Goal: Communication & Community: Answer question/provide support

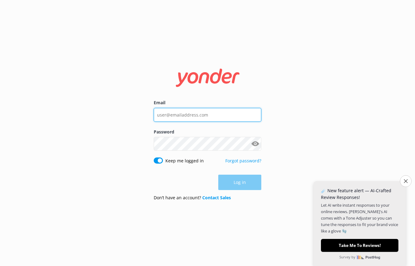
click at [193, 113] on input "Email" at bounding box center [208, 115] width 108 height 14
click at [0, 266] on com-1password-button at bounding box center [0, 266] width 0 height 0
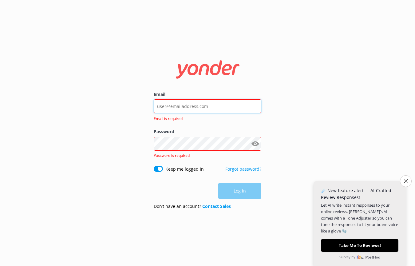
type input "[PERSON_NAME][EMAIL_ADDRESS][DOMAIN_NAME]"
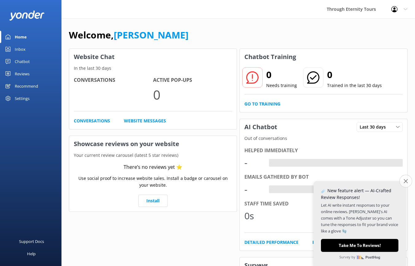
click at [403, 183] on button "Close survey" at bounding box center [405, 181] width 13 height 13
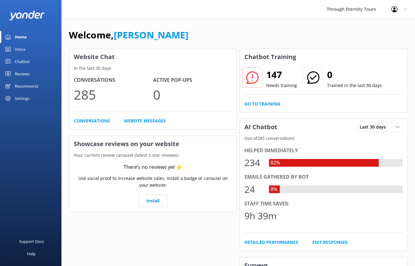
click at [17, 53] on div "Inbox" at bounding box center [20, 49] width 11 height 12
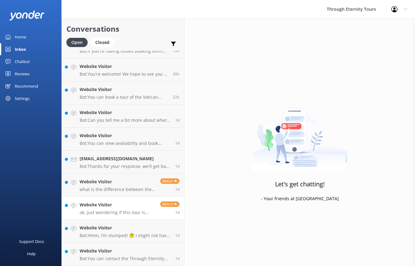
scroll to position [130, 0]
click at [145, 185] on h4 "Website Visitor" at bounding box center [118, 182] width 76 height 7
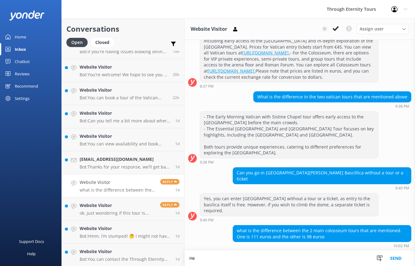
scroll to position [221, 0]
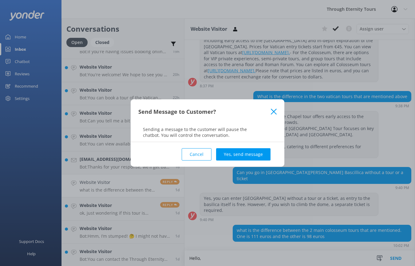
click at [205, 156] on button "Cancel" at bounding box center [197, 154] width 30 height 12
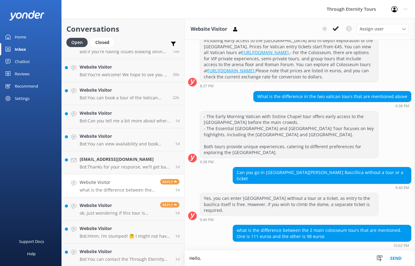
click at [219, 260] on textarea "Hello," at bounding box center [299, 257] width 230 height 15
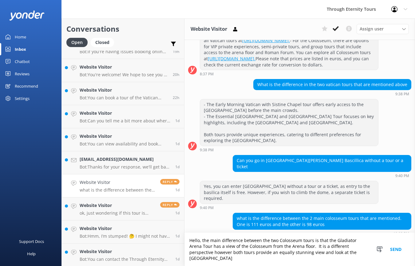
scroll to position [239, 0]
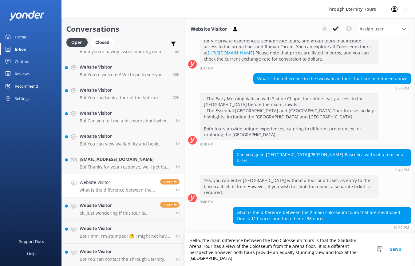
type textarea "Hello, the main difference between the two Colosseum tours is that the Gladiato…"
click at [399, 250] on button "Send" at bounding box center [395, 249] width 23 height 33
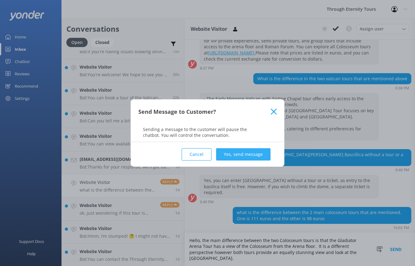
drag, startPoint x: 245, startPoint y: 157, endPoint x: 249, endPoint y: 157, distance: 4.0
click at [249, 157] on button "Yes, send message" at bounding box center [243, 154] width 54 height 12
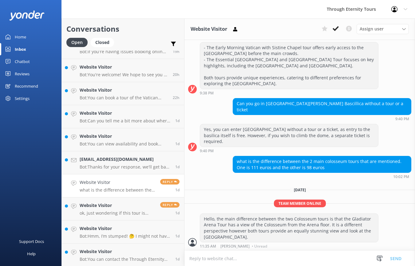
scroll to position [290, 0]
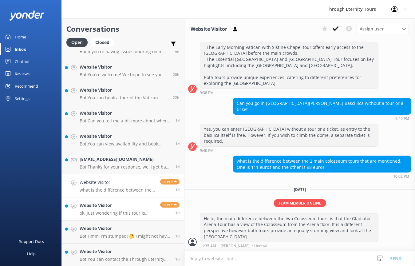
click at [126, 209] on div "Website Visitor ok, just wondering if this tour is available...[GEOGRAPHIC_DATA…" at bounding box center [118, 209] width 76 height 14
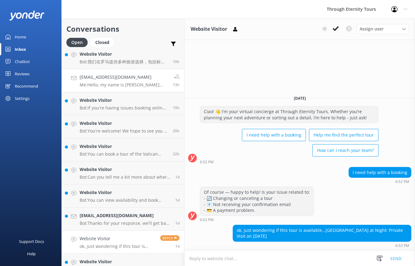
scroll to position [131, 0]
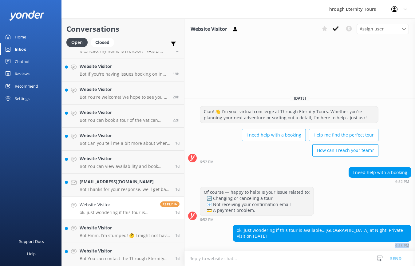
drag, startPoint x: 408, startPoint y: 246, endPoint x: 386, endPoint y: 248, distance: 21.9
click at [395, 246] on strong "6:53 PM" at bounding box center [402, 246] width 14 height 4
drag, startPoint x: 404, startPoint y: 246, endPoint x: 388, endPoint y: 247, distance: 16.0
click at [404, 246] on strong "6:53 PM" at bounding box center [402, 246] width 14 height 4
click at [279, 256] on textarea at bounding box center [299, 258] width 230 height 15
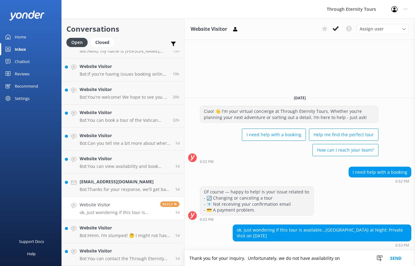
click at [346, 259] on textarea "Thank you for your inquiry. Unfortunately, we do not have availability on" at bounding box center [299, 257] width 230 height 15
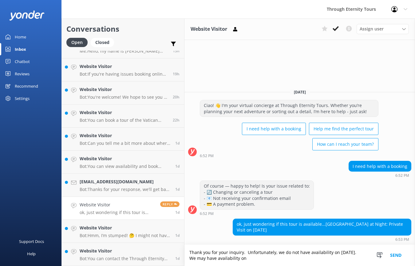
click at [259, 258] on textarea "Thank you for your inquiry. Unfortunately, we do not have availability on [DATE…" at bounding box center [299, 255] width 230 height 21
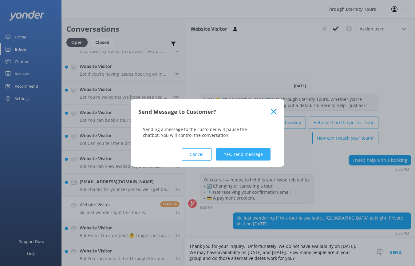
type textarea "Thank you for your inquiry. Unfortunately, we do not have availability on [DATE…"
click at [243, 152] on button "Yes, send message" at bounding box center [243, 154] width 54 height 12
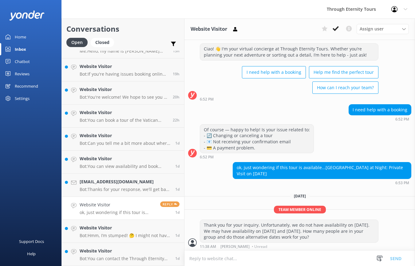
scroll to position [13, 0]
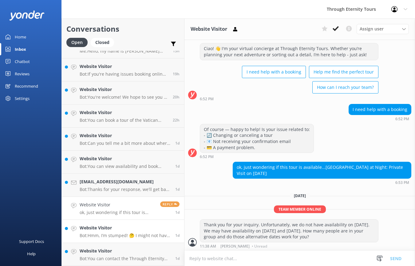
click at [111, 229] on h4 "Website Visitor" at bounding box center [125, 227] width 91 height 7
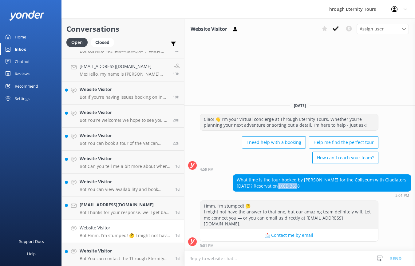
drag, startPoint x: 305, startPoint y: 193, endPoint x: 284, endPoint y: 194, distance: 20.9
click at [284, 191] on div "What time is the tour booked by [PERSON_NAME] for the Coliseum with Gladiators …" at bounding box center [322, 183] width 178 height 16
copy div "JXCD 3698"
click at [402, 231] on div "Hmm, I’m stumped! 🤔 I might not have the answer to that one, but our amazing te…" at bounding box center [299, 223] width 230 height 47
click at [124, 93] on div "Website Visitor Bot: If you're having issues booking online, you can contact th…" at bounding box center [124, 93] width 89 height 14
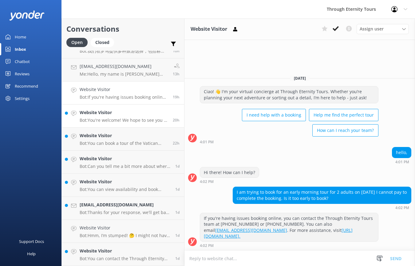
click at [113, 119] on p "Bot: You're welcome! We hope to see you at Through Eternity Tours soon!" at bounding box center [124, 120] width 89 height 6
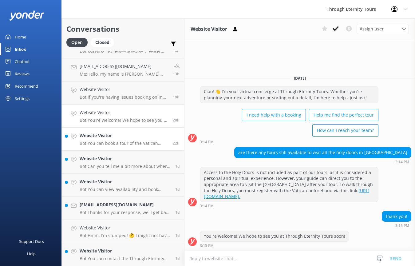
click at [114, 144] on p "Bot: You can book a tour of the Vatican online. We offer a variety of options, …" at bounding box center [124, 143] width 89 height 6
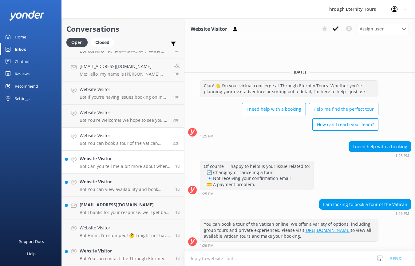
click at [134, 166] on p "Bot: Can you tell me a bit more about where you are going? We have an amazing a…" at bounding box center [125, 166] width 91 height 6
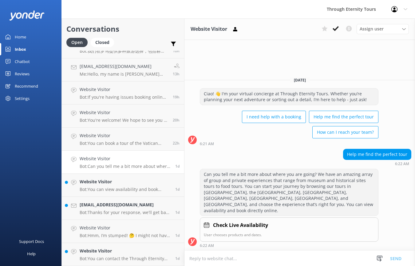
click at [245, 228] on h4 "Check Live Availability" at bounding box center [240, 225] width 55 height 8
click at [127, 191] on p "Bot: You can view availability and book directly online for your desired date. …" at bounding box center [125, 190] width 91 height 6
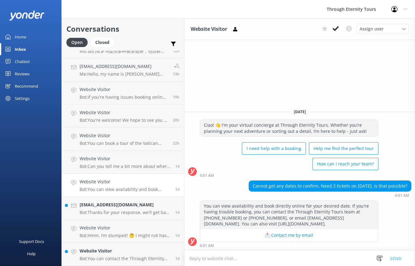
click at [234, 254] on textarea at bounding box center [299, 258] width 230 height 15
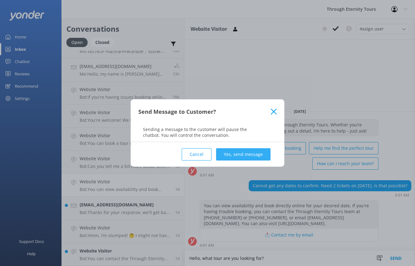
type textarea "Hello, what tour are you looking for?"
click at [245, 154] on button "Yes, send message" at bounding box center [243, 154] width 54 height 12
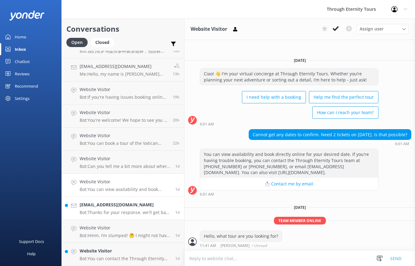
click at [125, 213] on p "Bot: Thanks for your response, we'll get back to you as soon as we can during o…" at bounding box center [125, 213] width 91 height 6
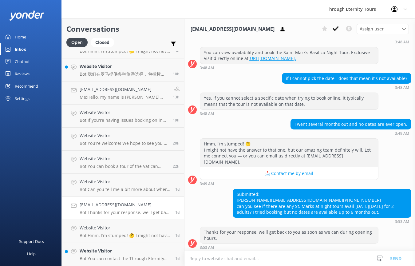
scroll to position [245, 0]
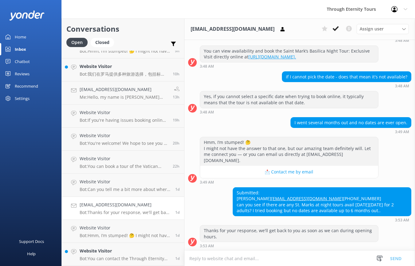
click at [271, 195] on link "[EMAIL_ADDRESS][DOMAIN_NAME]" at bounding box center [307, 198] width 72 height 6
click at [119, 73] on p "Bot: 我们在罗马提供多种旅游选择，包括标志性地标如斗兽场、梵蒂冈和[GEOGRAPHIC_DATA]的游览，以及黄昏城市漫步、地下墓穴和私人艺术主题游览等…" at bounding box center [124, 74] width 89 height 6
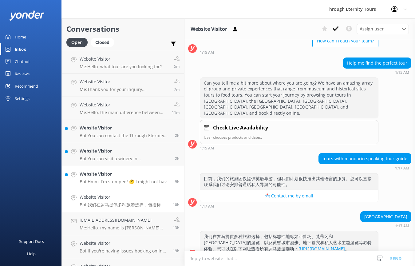
click at [128, 178] on div "Website Visitor Bot: Hmm, I’m stumped! 🤔 I might not have the answer to that on…" at bounding box center [125, 178] width 91 height 14
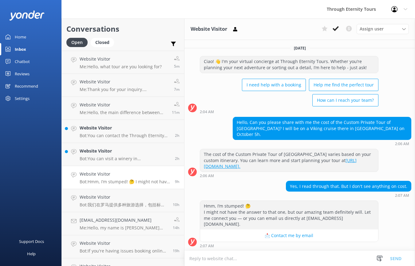
click at [233, 262] on textarea at bounding box center [299, 258] width 230 height 15
click at [100, 133] on p "Bot: You can contact the Through Eternity Tours team at [PHONE_NUMBER] or [PHON…" at bounding box center [125, 136] width 91 height 6
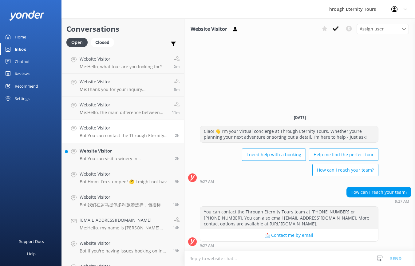
click at [386, 194] on div "How can I reach your team?" at bounding box center [379, 192] width 64 height 10
click at [114, 154] on h4 "Website Visitor" at bounding box center [125, 151] width 91 height 7
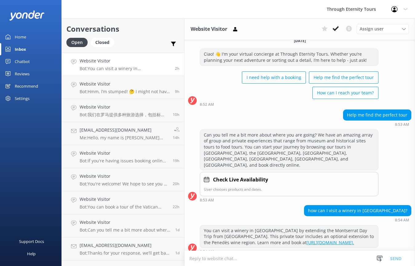
scroll to position [131, 0]
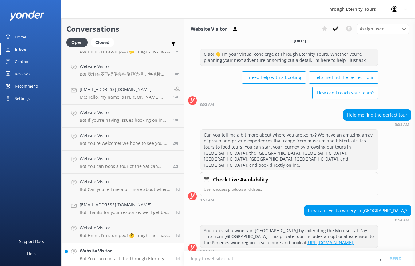
click at [133, 248] on h4 "Website Visitor" at bounding box center [125, 250] width 91 height 7
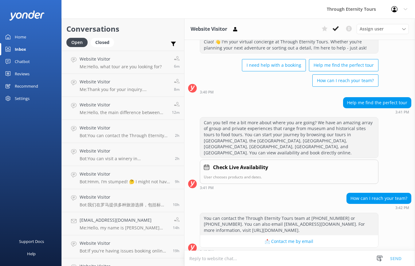
click at [27, 34] on link "Home" at bounding box center [30, 37] width 61 height 12
